Goal: Transaction & Acquisition: Book appointment/travel/reservation

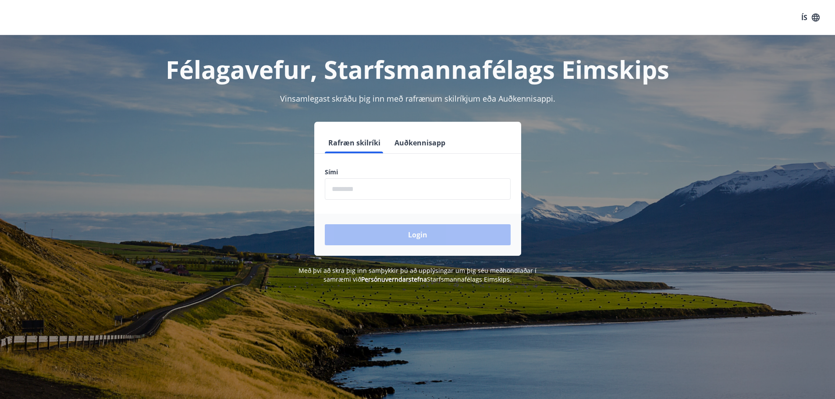
click at [367, 188] on input "phone" at bounding box center [418, 188] width 186 height 21
type input "********"
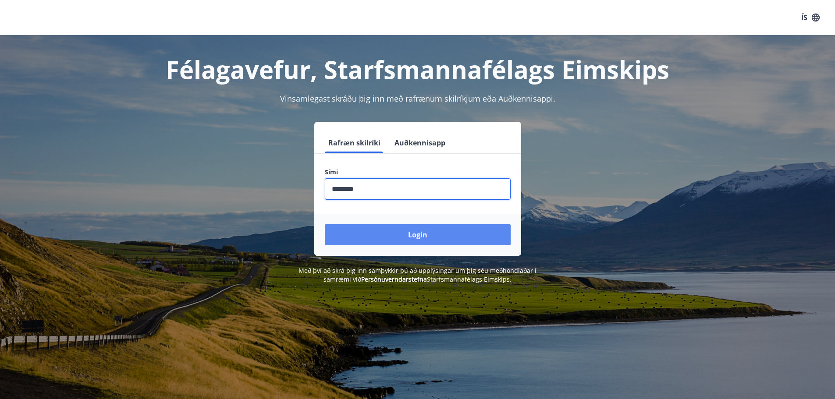
click at [415, 234] on button "Login" at bounding box center [418, 234] width 186 height 21
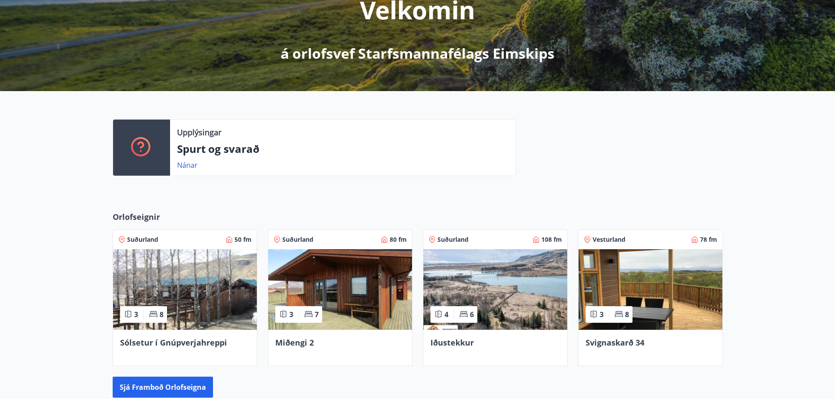
scroll to position [175, 0]
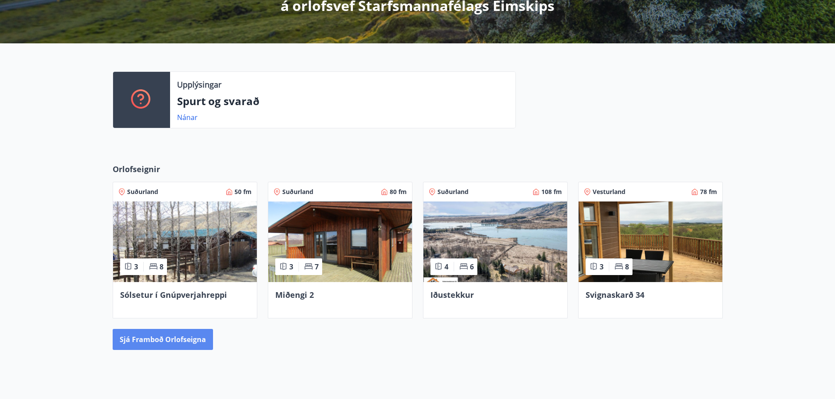
click at [174, 338] on button "Sjá framboð orlofseigna" at bounding box center [163, 339] width 100 height 21
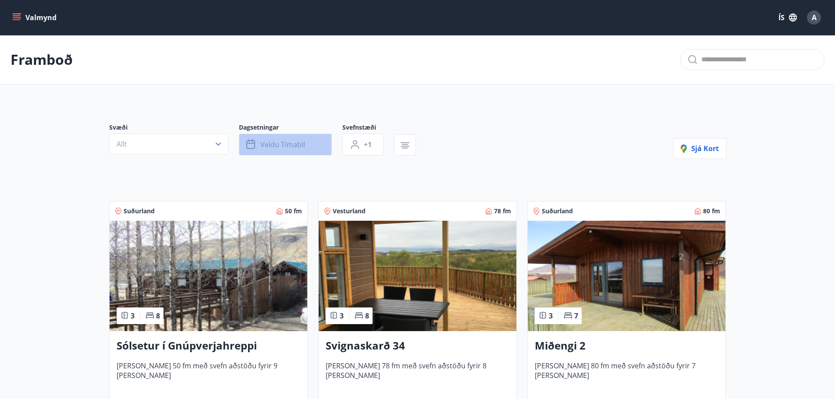
click at [270, 142] on span "Veldu tímabil" at bounding box center [282, 145] width 45 height 10
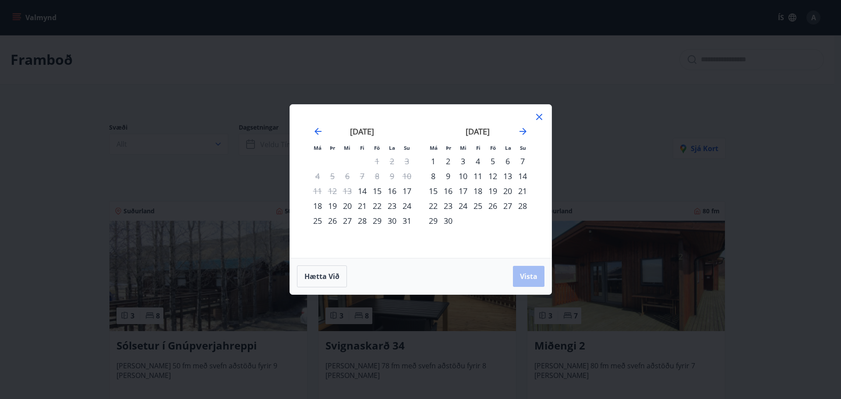
click at [380, 220] on div "29" at bounding box center [377, 220] width 15 height 15
click at [408, 221] on div "31" at bounding box center [407, 220] width 15 height 15
click at [525, 280] on span "Vista" at bounding box center [529, 277] width 18 height 10
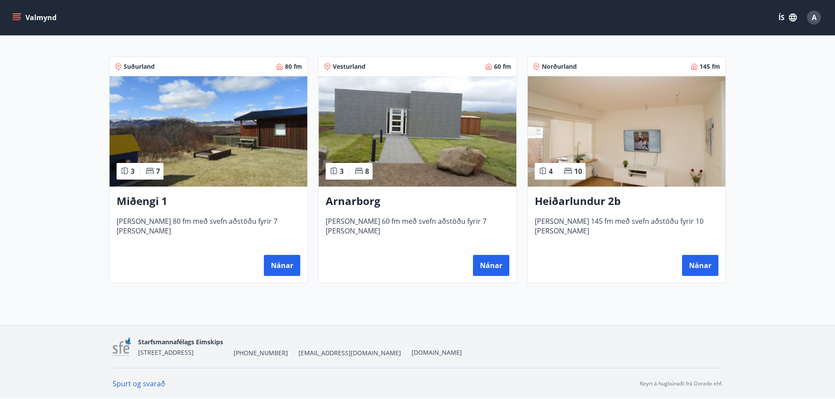
click at [253, 158] on img at bounding box center [209, 131] width 198 height 110
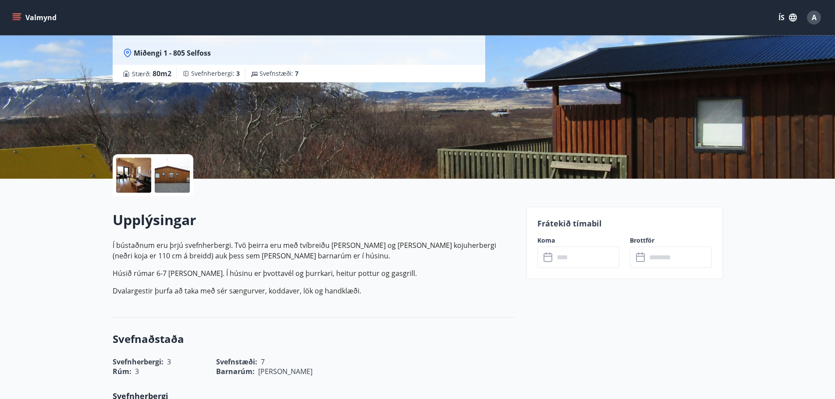
scroll to position [175, 0]
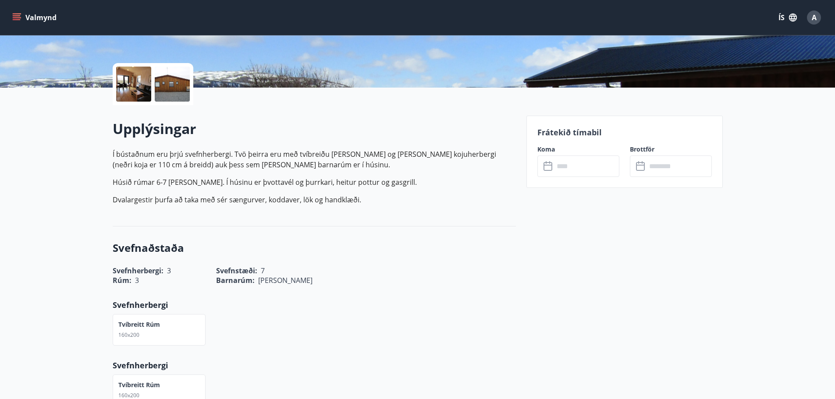
click at [566, 167] on input "text" at bounding box center [586, 166] width 65 height 21
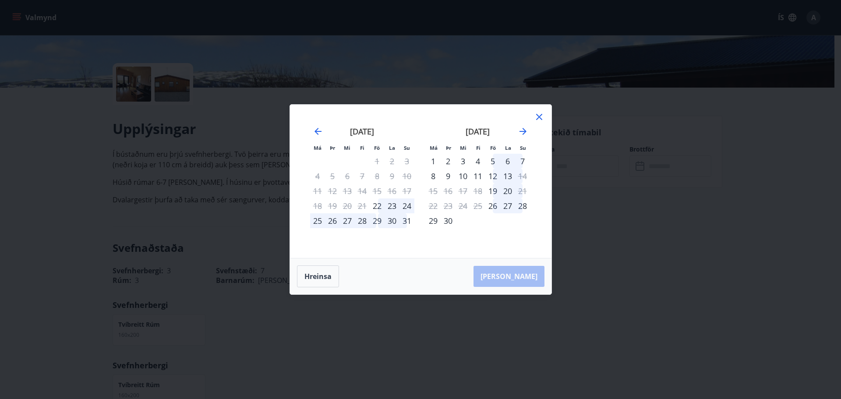
click at [380, 221] on div "29" at bounding box center [377, 220] width 15 height 15
click at [408, 220] on div "31" at bounding box center [407, 220] width 15 height 15
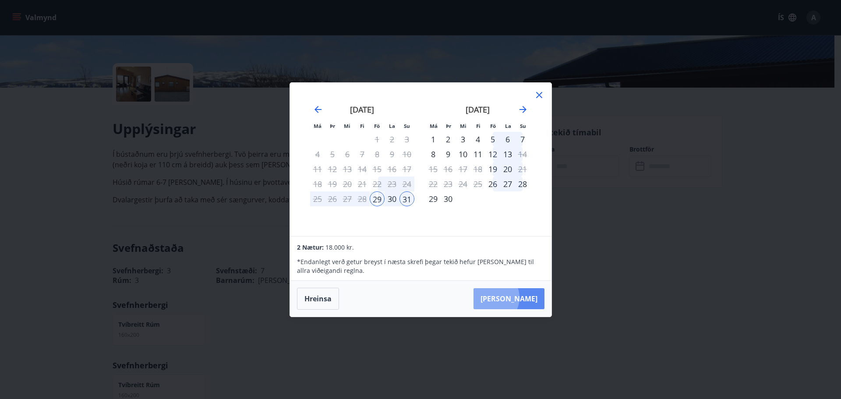
click at [518, 298] on button "[PERSON_NAME]" at bounding box center [509, 298] width 71 height 21
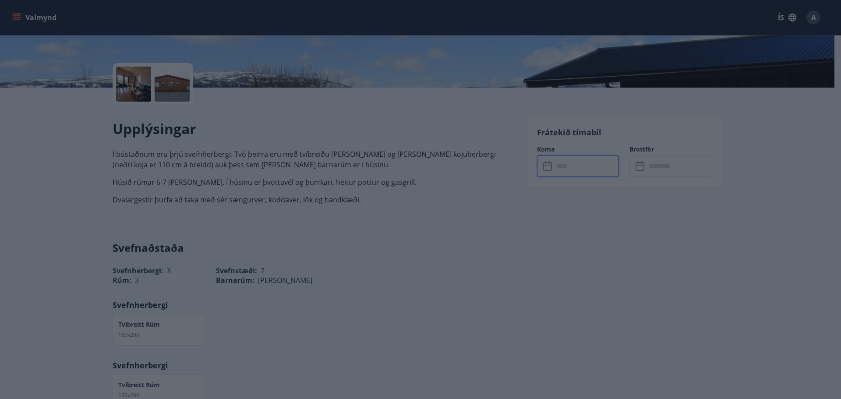
type input "******"
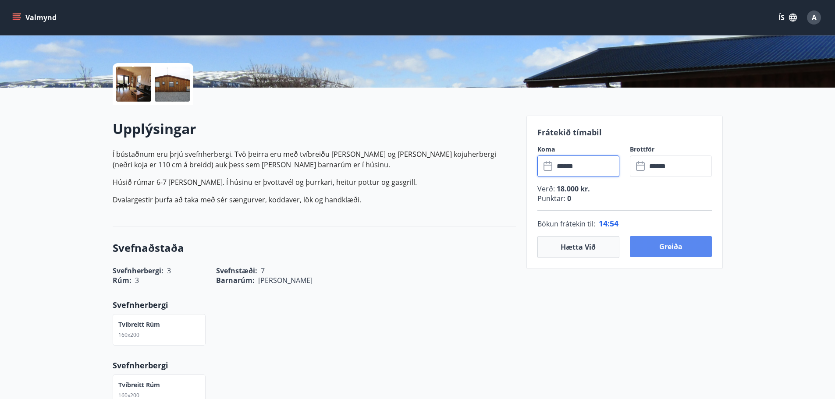
click at [666, 247] on button "Greiða" at bounding box center [671, 246] width 82 height 21
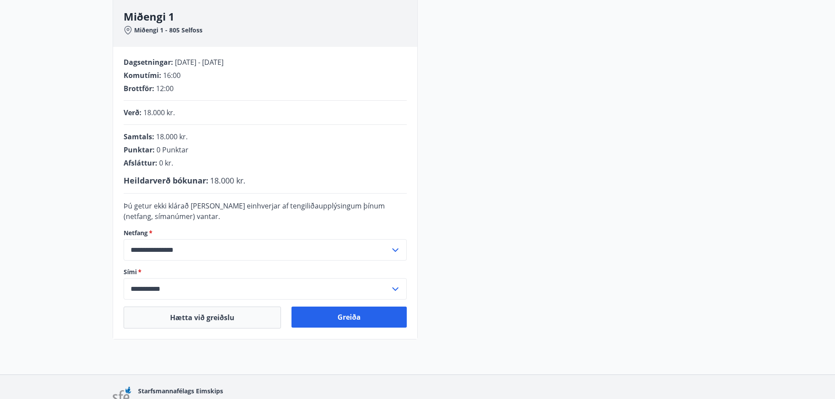
scroll to position [175, 0]
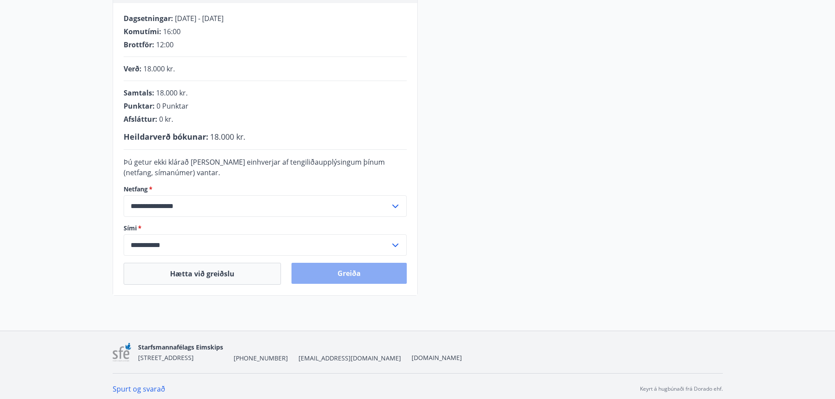
click at [355, 273] on button "Greiða" at bounding box center [348, 273] width 115 height 21
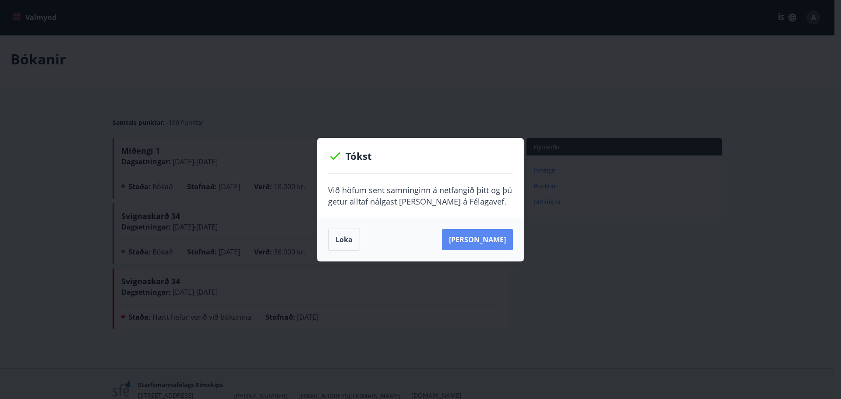
click at [489, 235] on button "Sjá samning" at bounding box center [477, 239] width 71 height 21
click at [344, 239] on button "Loka" at bounding box center [344, 240] width 32 height 22
